Goal: Task Accomplishment & Management: Use online tool/utility

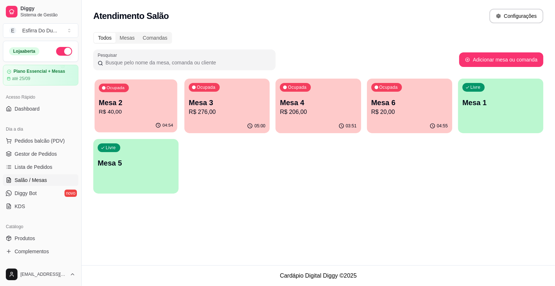
click at [151, 110] on p "R$ 40,00" at bounding box center [136, 112] width 74 height 8
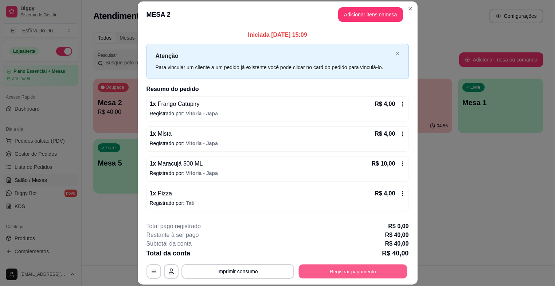
click at [349, 275] on button "Registrar pagamento" at bounding box center [352, 272] width 109 height 14
click at [349, 275] on button "Registrar pagamento" at bounding box center [353, 272] width 112 height 15
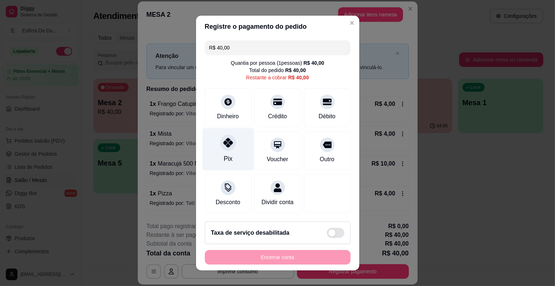
click at [223, 154] on div "Pix" at bounding box center [227, 158] width 9 height 9
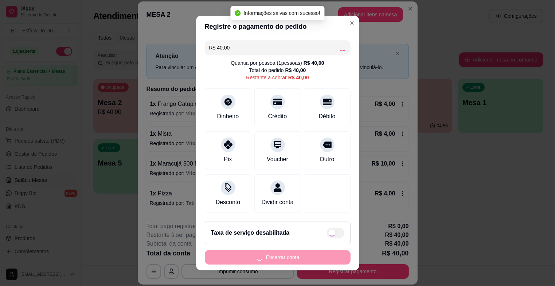
type input "R$ 0,00"
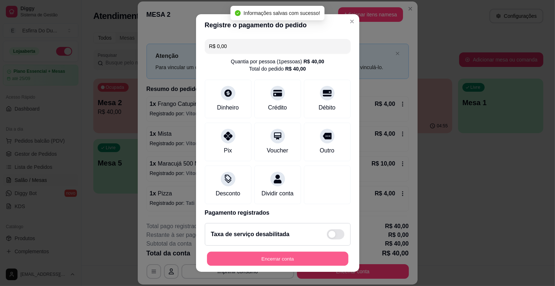
click at [246, 254] on button "Encerrar conta" at bounding box center [277, 259] width 141 height 14
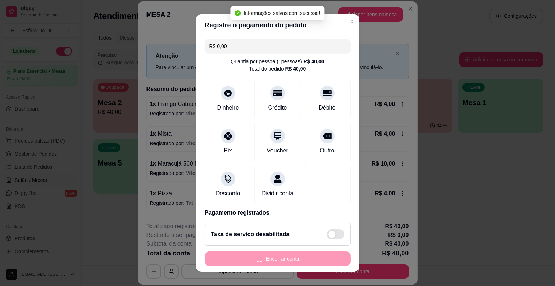
click at [246, 255] on div "Encerrar conta" at bounding box center [278, 259] width 146 height 15
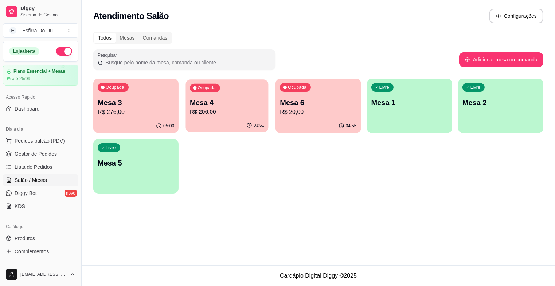
click at [233, 118] on div "Ocupada Mesa 4 R$ 206,00" at bounding box center [227, 98] width 83 height 39
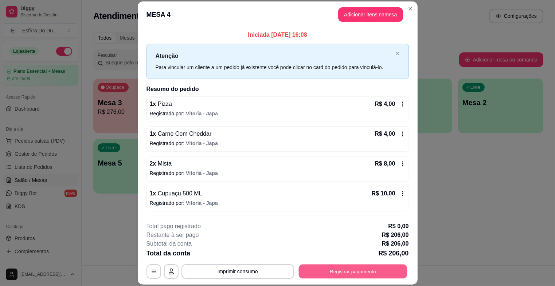
click at [335, 272] on button "Registrar pagamento" at bounding box center [352, 272] width 109 height 14
click at [335, 272] on div "Registre o pagamento do pedido R$ 206,00 Quantia por pessoa ( 1 pessoas) R$ 206…" at bounding box center [277, 143] width 559 height 288
click at [333, 274] on button "Registrar pagamento" at bounding box center [353, 272] width 112 height 15
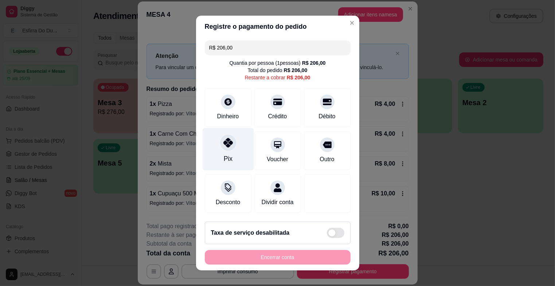
click at [218, 155] on div "Pix" at bounding box center [227, 149] width 51 height 43
type input "R$ 0,00"
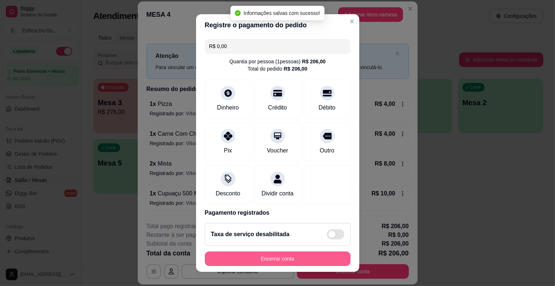
click at [257, 258] on button "Encerrar conta" at bounding box center [278, 259] width 146 height 15
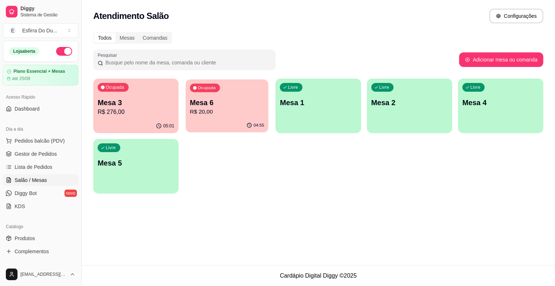
click at [216, 101] on p "Mesa 6" at bounding box center [227, 103] width 74 height 10
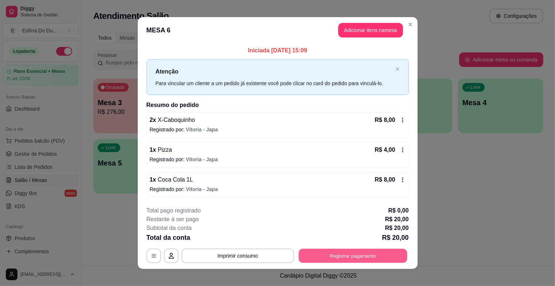
click at [325, 251] on button "Registrar pagamento" at bounding box center [352, 256] width 109 height 14
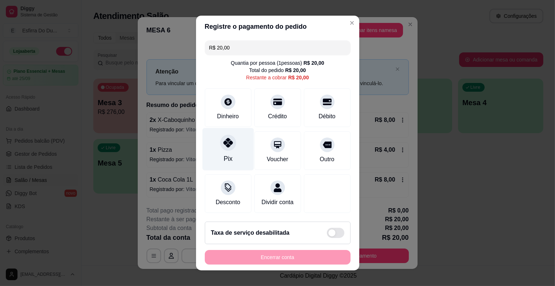
click at [219, 151] on div "Pix" at bounding box center [227, 149] width 51 height 43
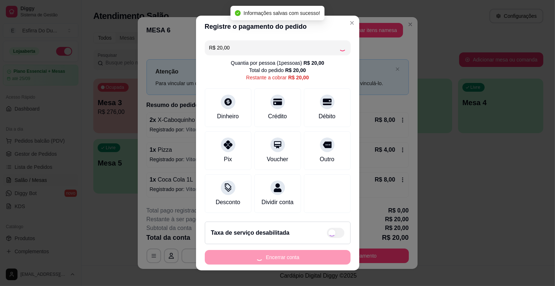
type input "R$ 0,00"
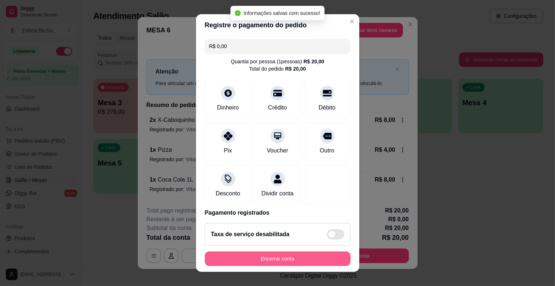
click at [289, 260] on button "Encerrar conta" at bounding box center [278, 259] width 146 height 15
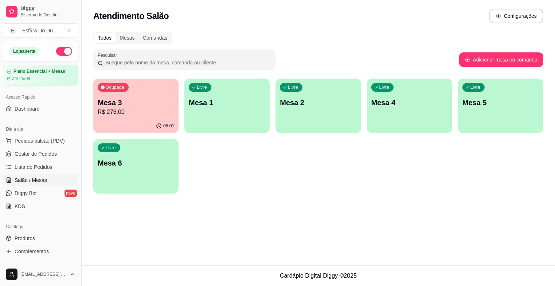
click at [122, 104] on p "Mesa 3" at bounding box center [136, 103] width 77 height 10
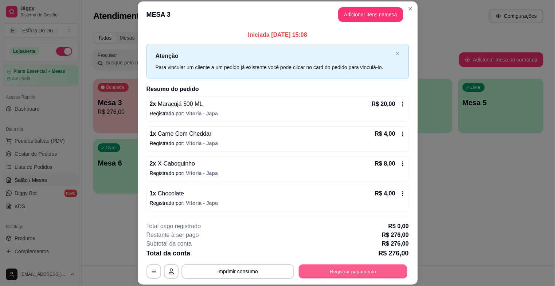
click at [336, 269] on button "Registrar pagamento" at bounding box center [352, 272] width 109 height 14
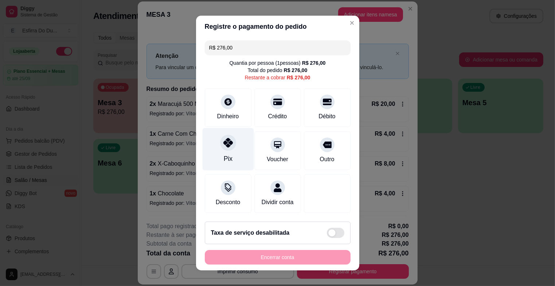
click at [213, 159] on div "Pix" at bounding box center [227, 149] width 51 height 43
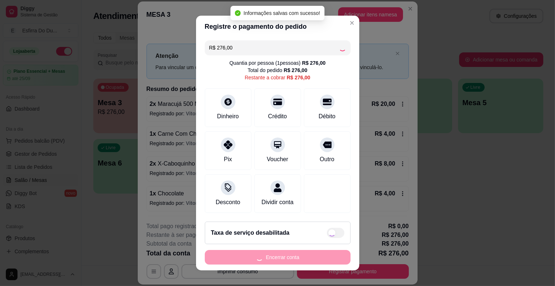
type input "R$ 0,00"
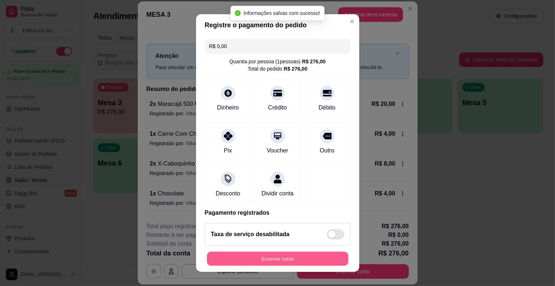
click at [254, 259] on button "Encerrar conta" at bounding box center [277, 259] width 141 height 14
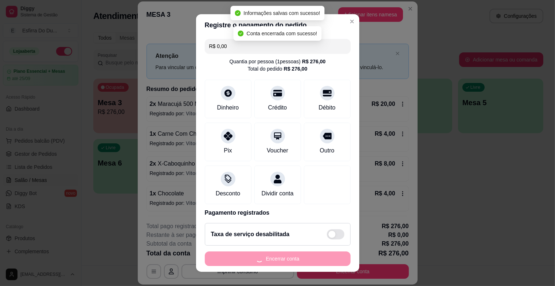
click at [254, 259] on div "Encerrar conta" at bounding box center [278, 259] width 146 height 15
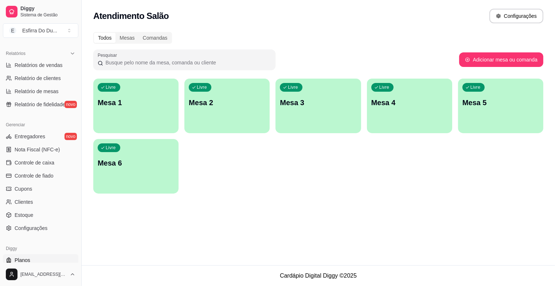
scroll to position [238, 0]
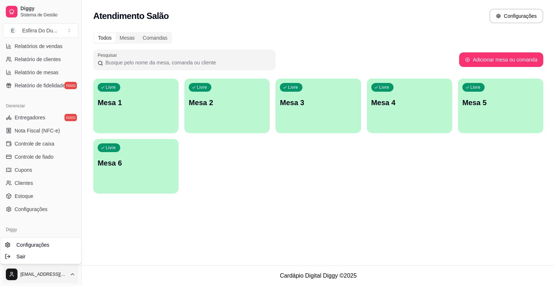
click at [14, 272] on html "Diggy Sistema de Gestão E Esfirra Do Du ... Loja aberta Plano Essencial + Mesas…" at bounding box center [277, 143] width 555 height 286
click at [26, 258] on div "Sair" at bounding box center [41, 257] width 78 height 12
